Goal: Information Seeking & Learning: Learn about a topic

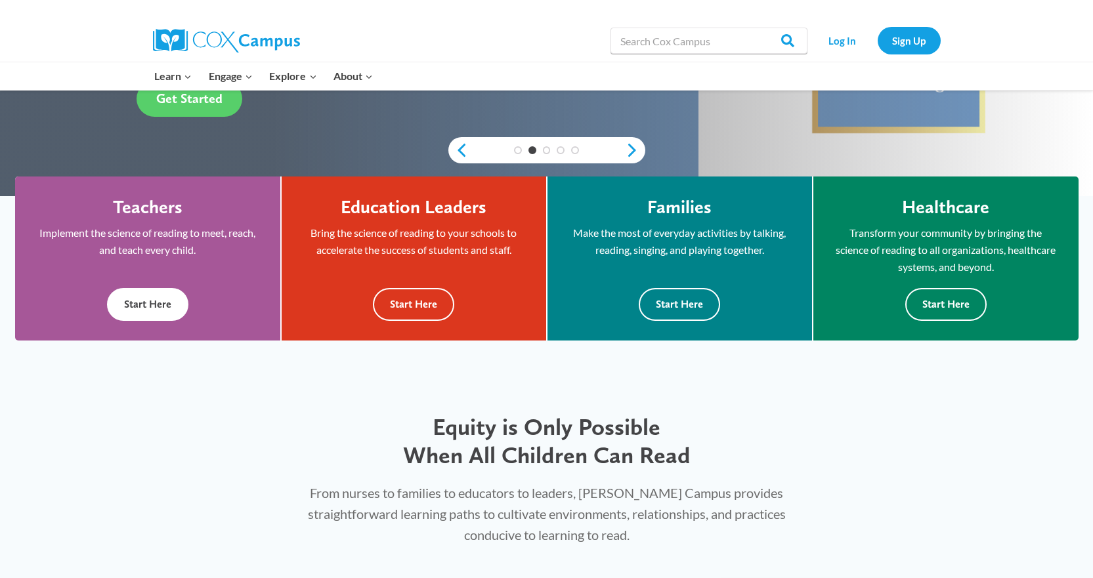
drag, startPoint x: 0, startPoint y: 0, endPoint x: 146, endPoint y: 313, distance: 345.7
click at [146, 313] on button "Start Here" at bounding box center [147, 304] width 81 height 32
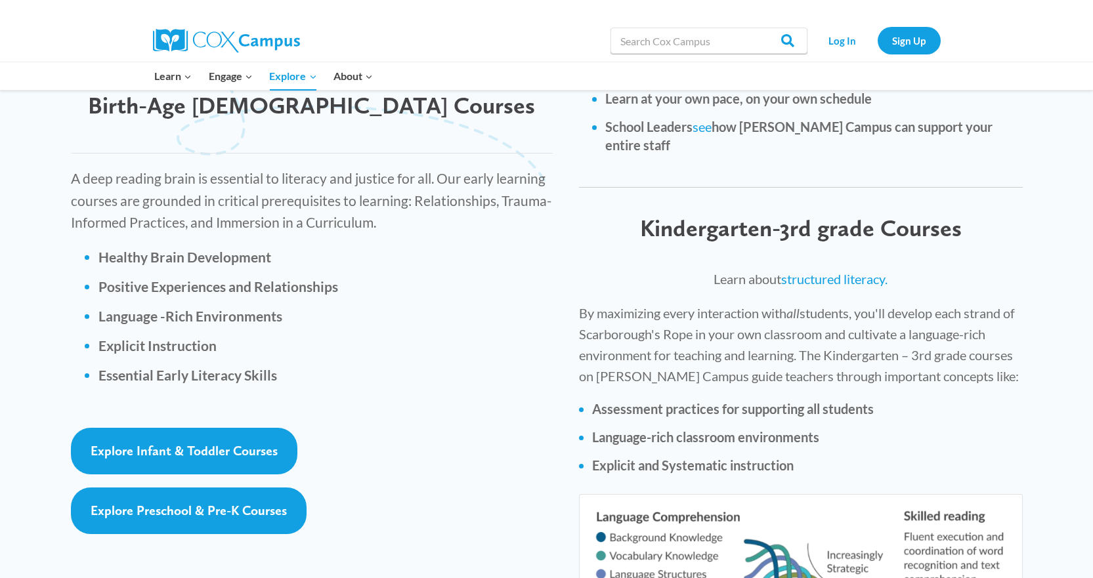
scroll to position [1773, 0]
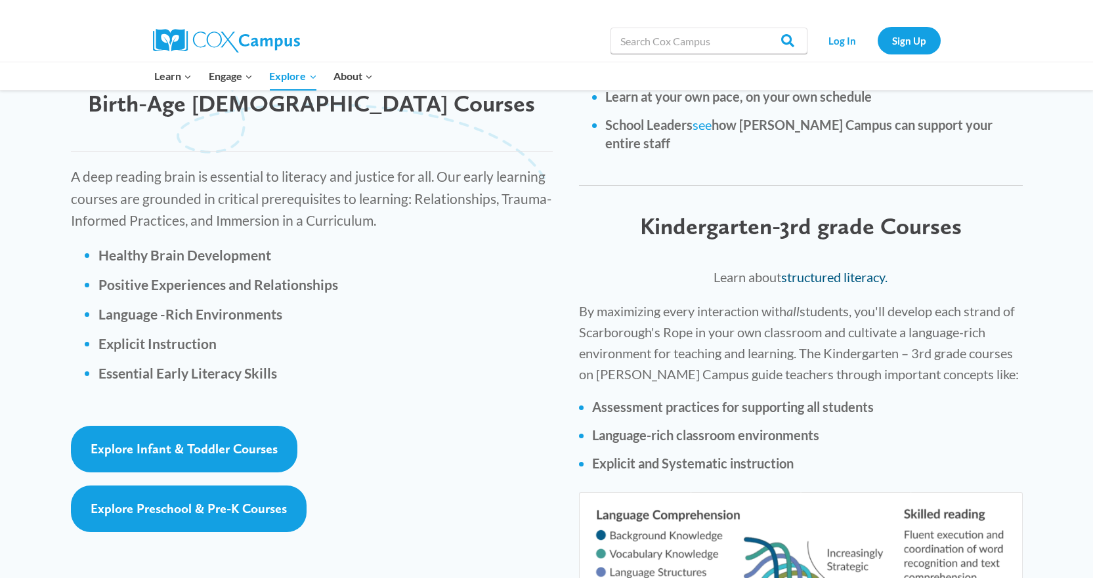
click at [831, 269] on link "structured literacy." at bounding box center [834, 277] width 106 height 16
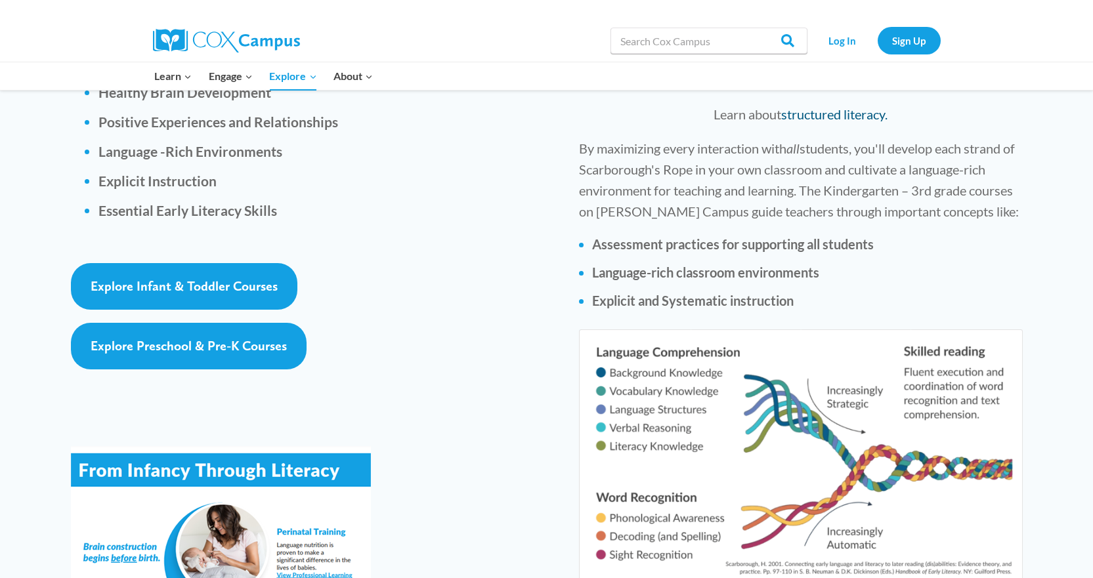
scroll to position [2101, 0]
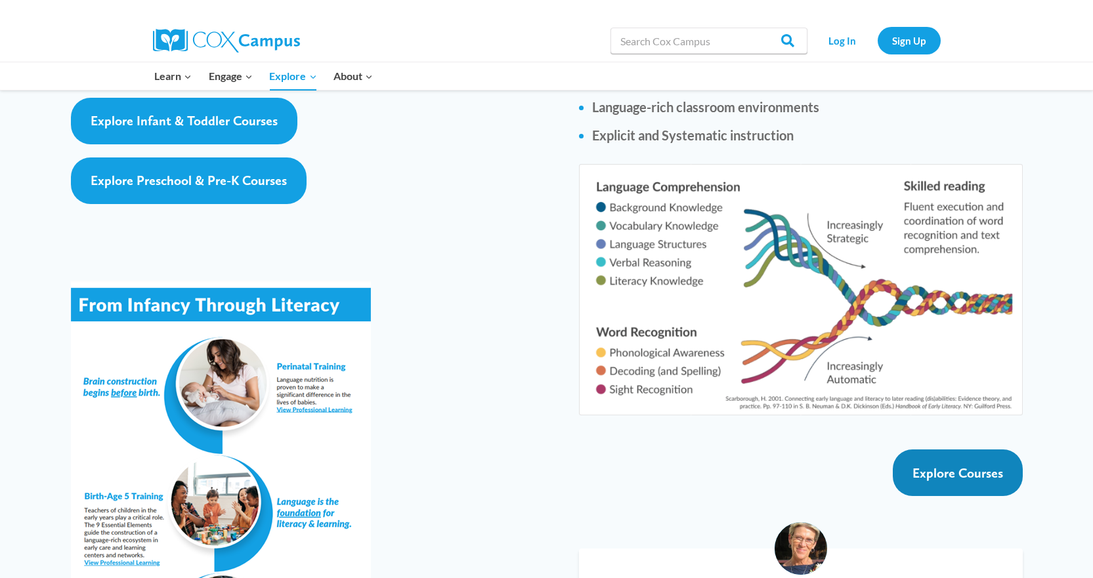
click at [948, 450] on link "Explore Courses" at bounding box center [958, 473] width 130 height 47
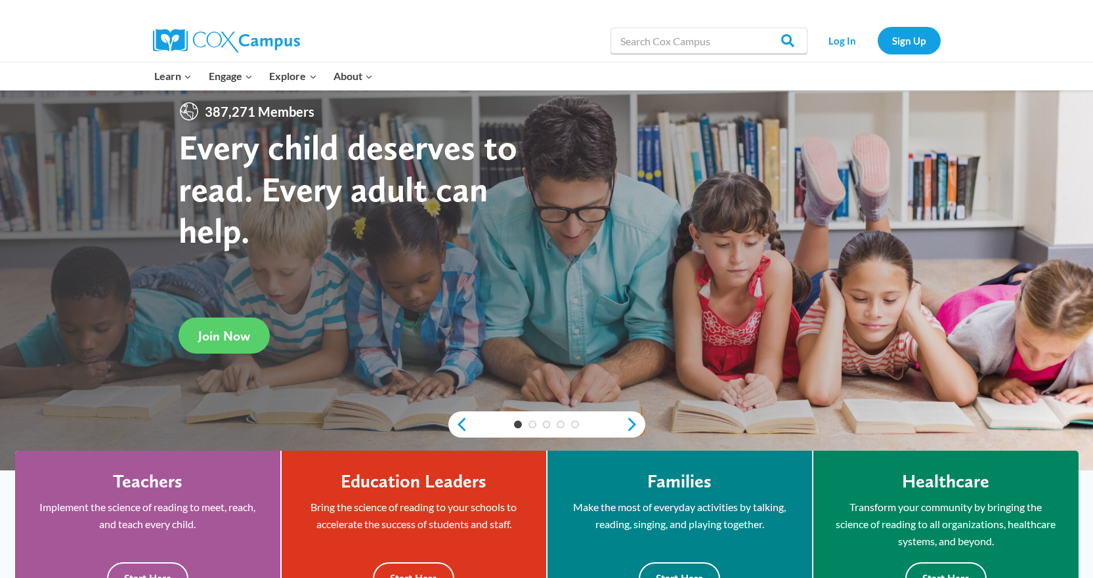
scroll to position [394, 0]
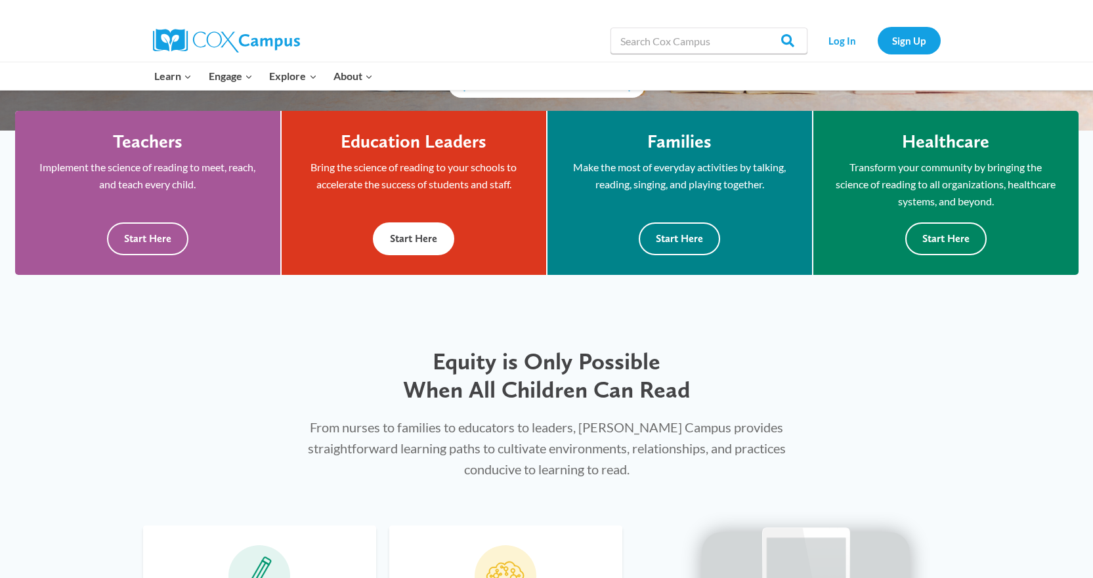
click at [397, 242] on button "Start Here" at bounding box center [413, 239] width 81 height 32
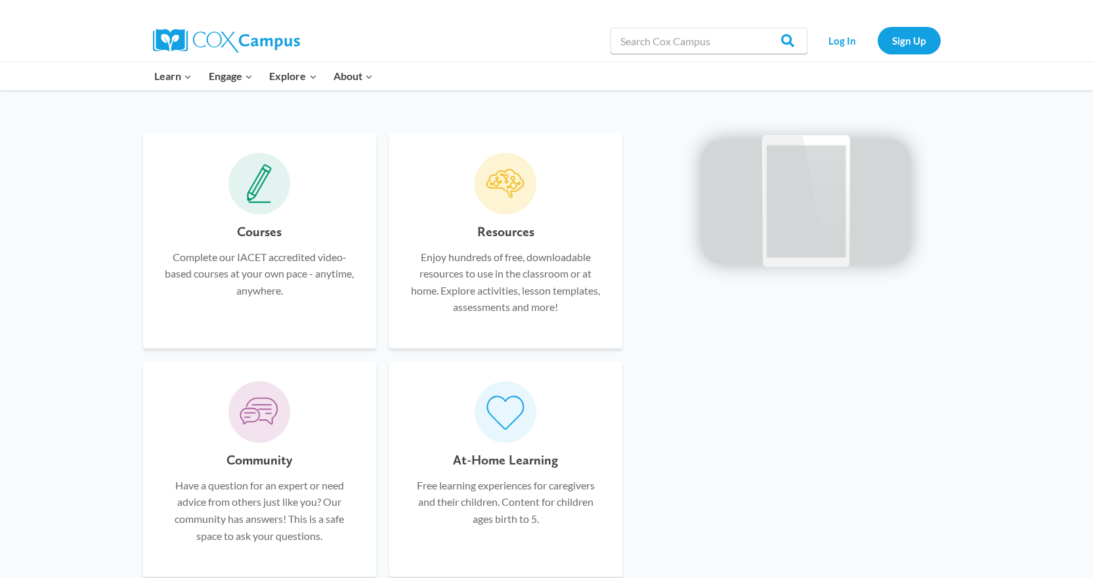
scroll to position [788, 0]
click at [506, 214] on div "Resources Enjoy hundreds of free, downloadable resources to use in the classroo…" at bounding box center [505, 239] width 233 height 215
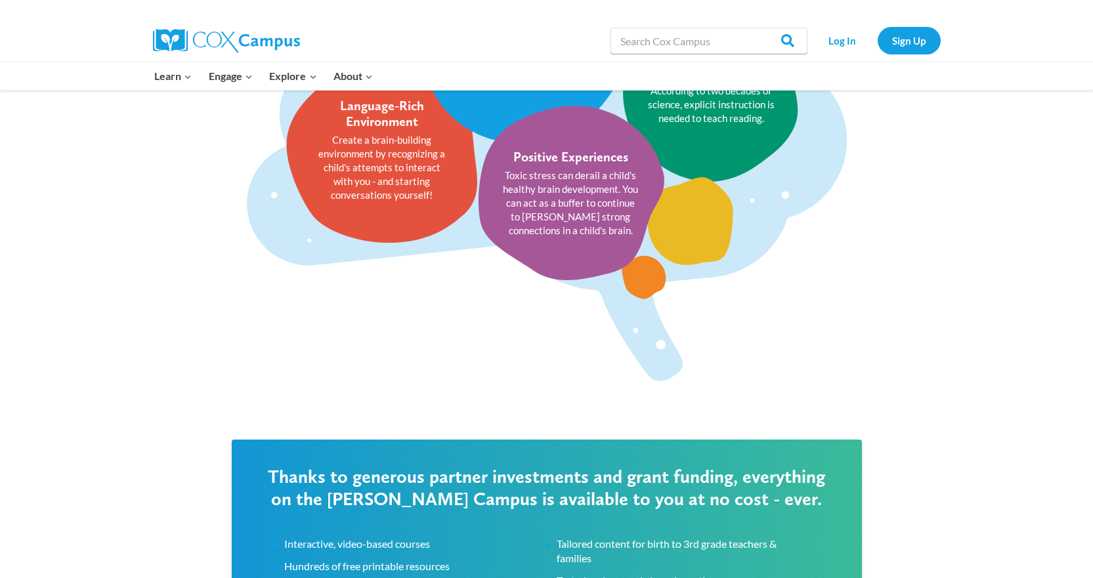
scroll to position [1510, 0]
